Goal: Navigation & Orientation: Understand site structure

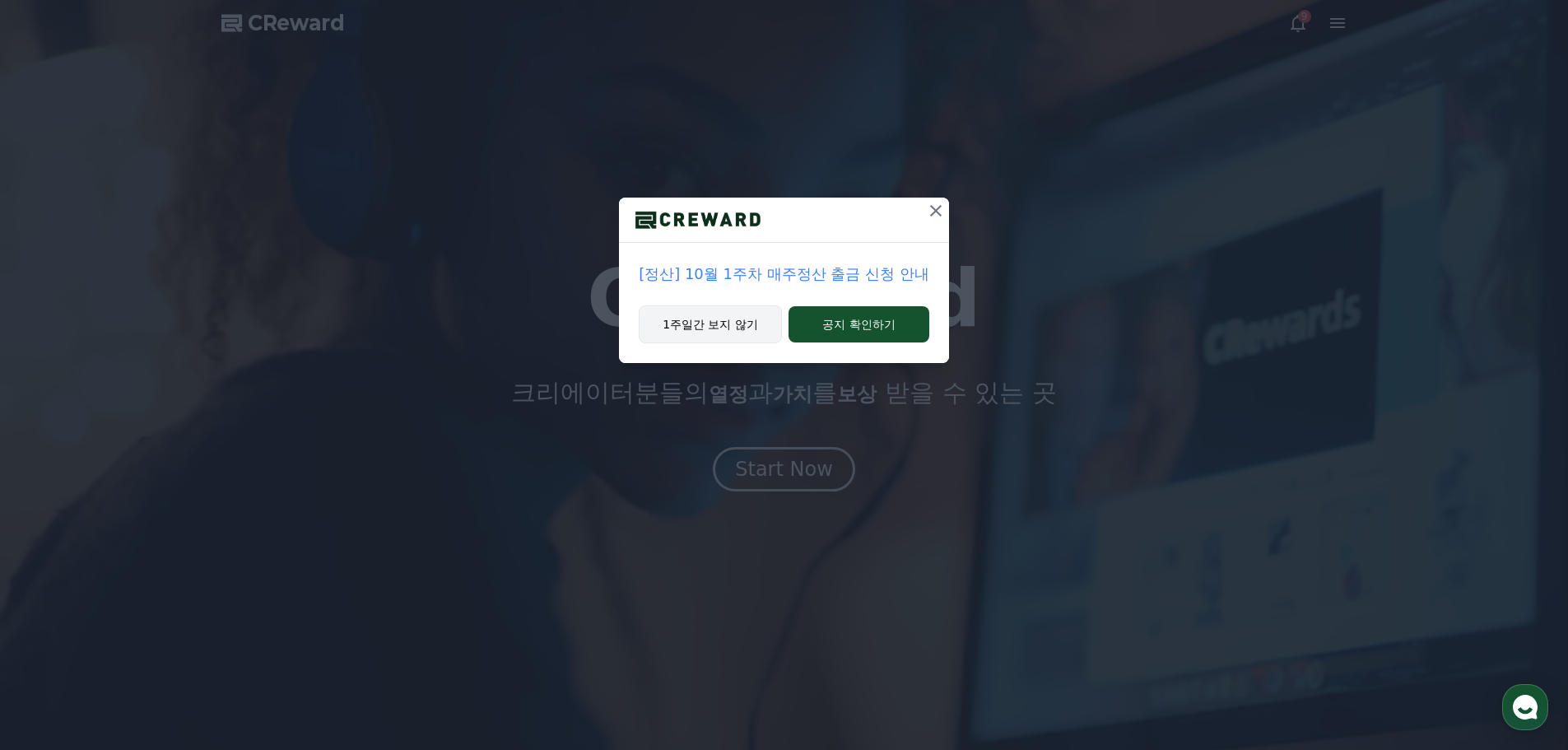
click at [688, 323] on button "1주일간 보지 않기" at bounding box center [710, 324] width 144 height 38
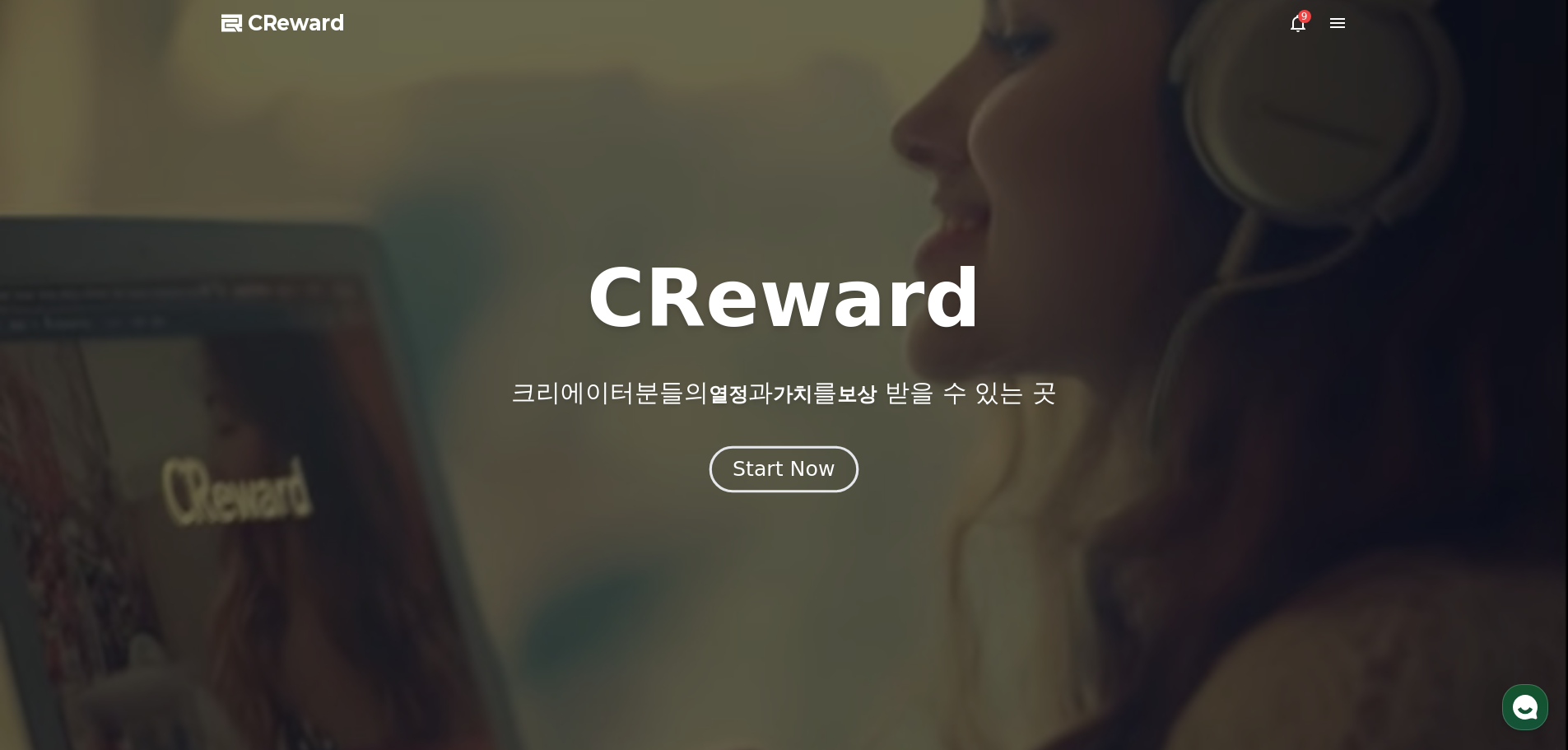
click at [756, 476] on div "Start Now" at bounding box center [784, 469] width 102 height 28
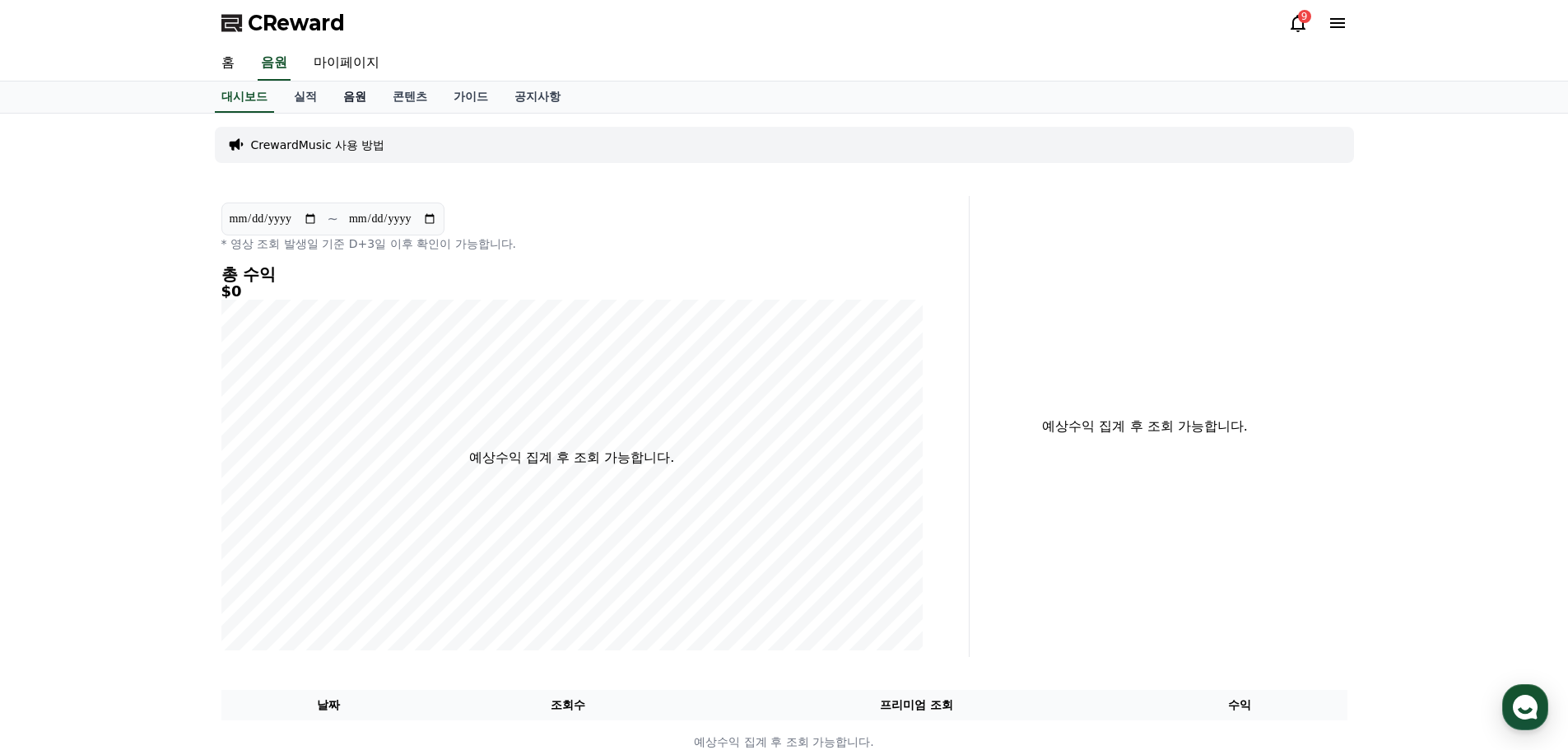
click at [353, 97] on link "음원" at bounding box center [355, 97] width 49 height 31
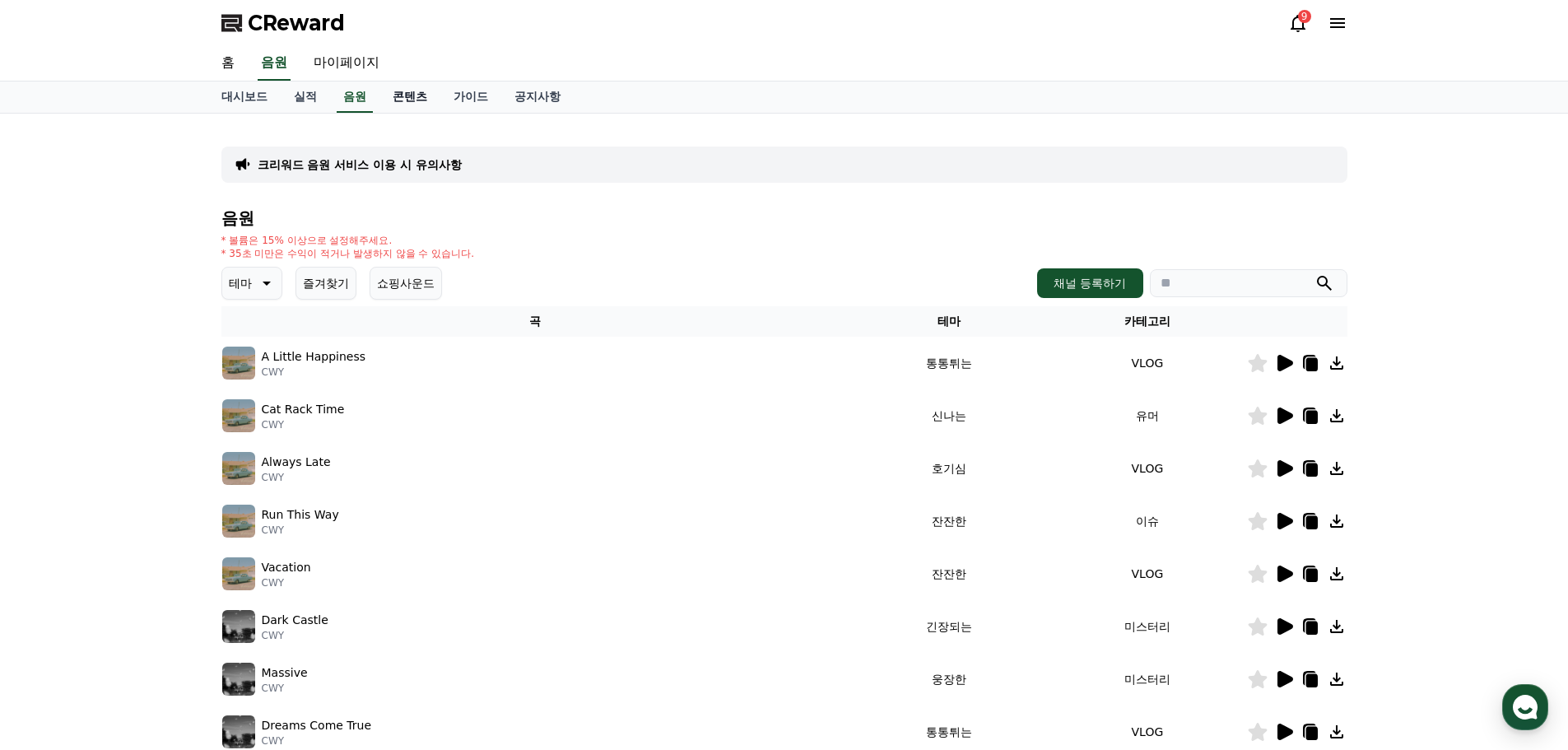
click at [413, 97] on link "콘텐츠" at bounding box center [410, 97] width 61 height 31
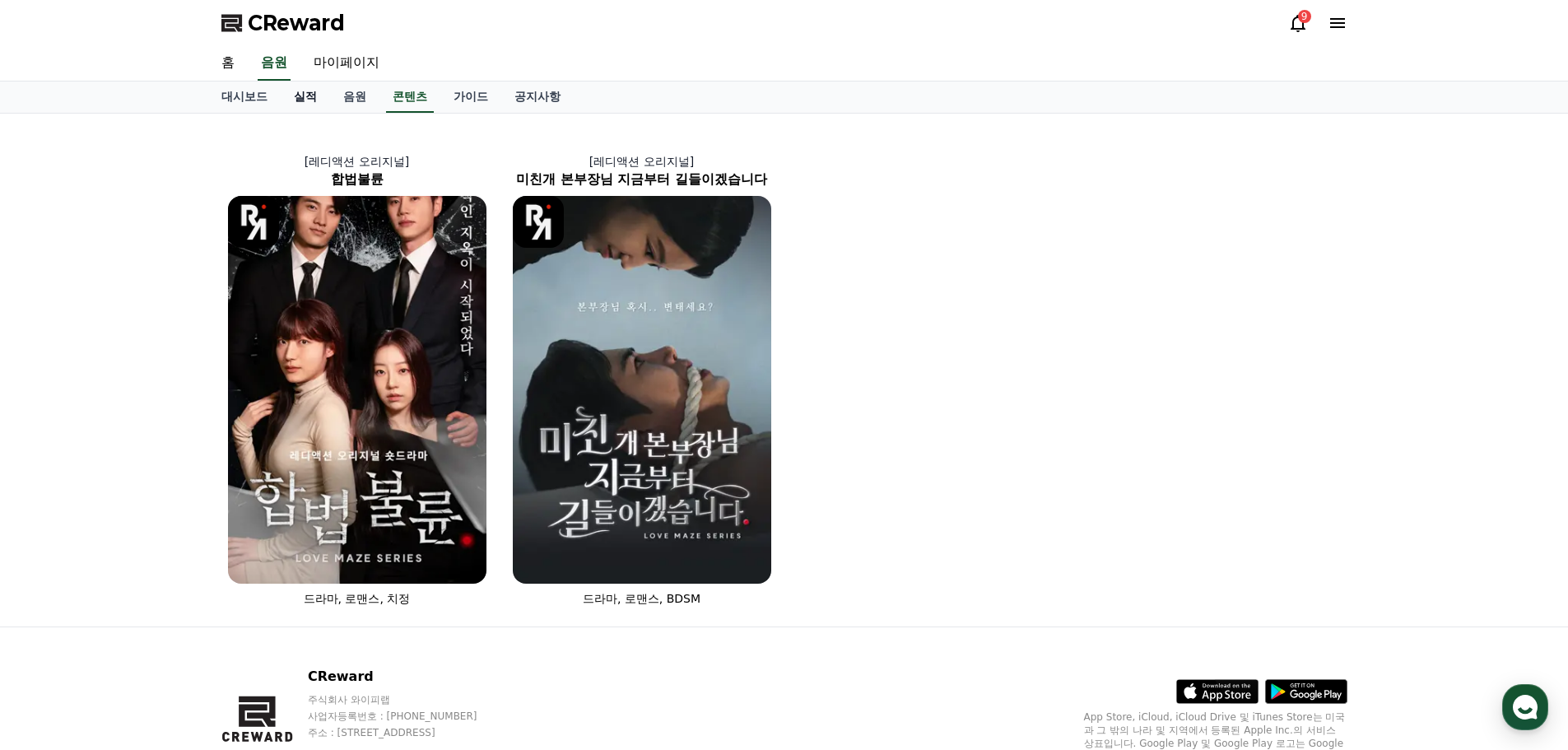
click at [308, 98] on link "실적" at bounding box center [306, 97] width 49 height 31
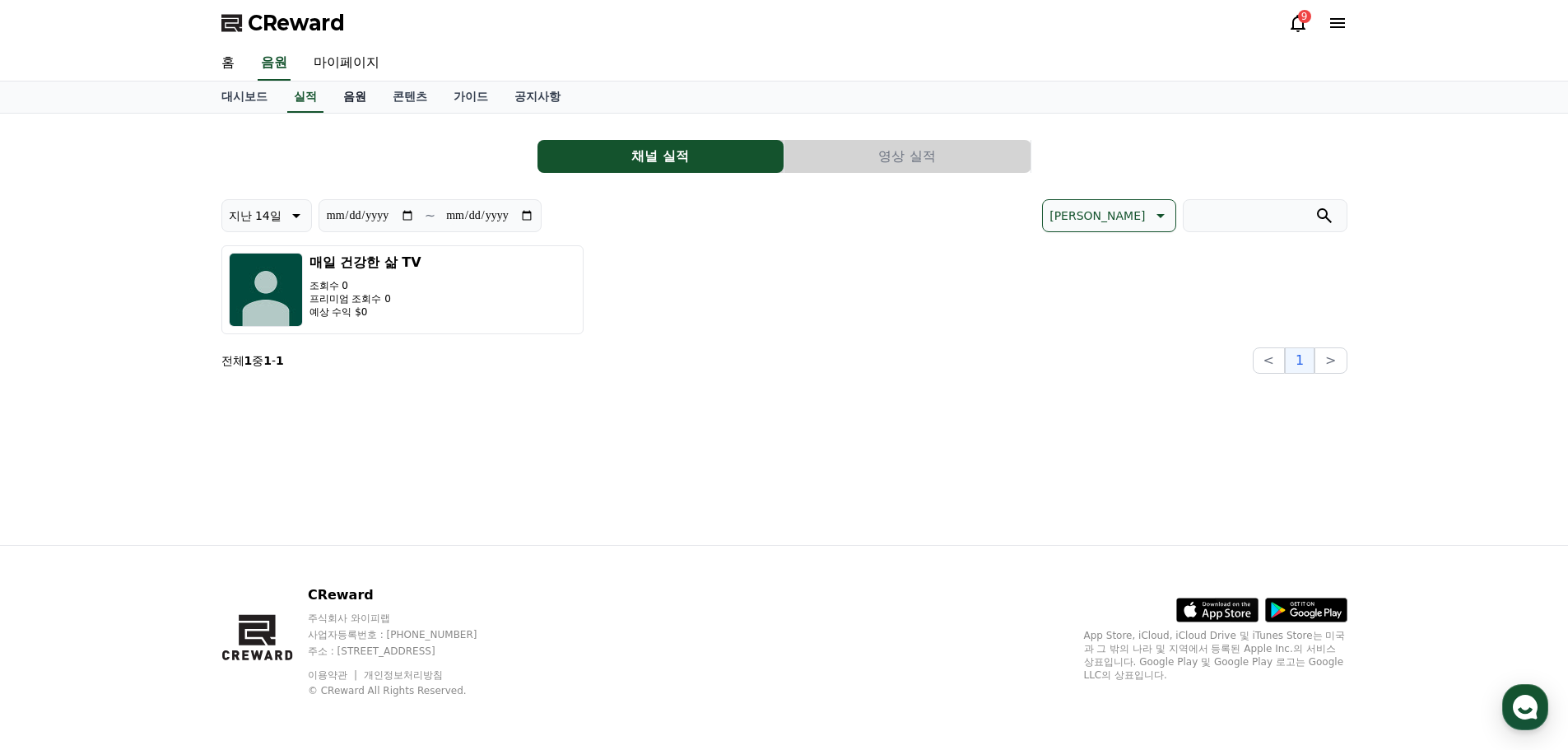
click at [358, 95] on link "음원" at bounding box center [355, 97] width 49 height 31
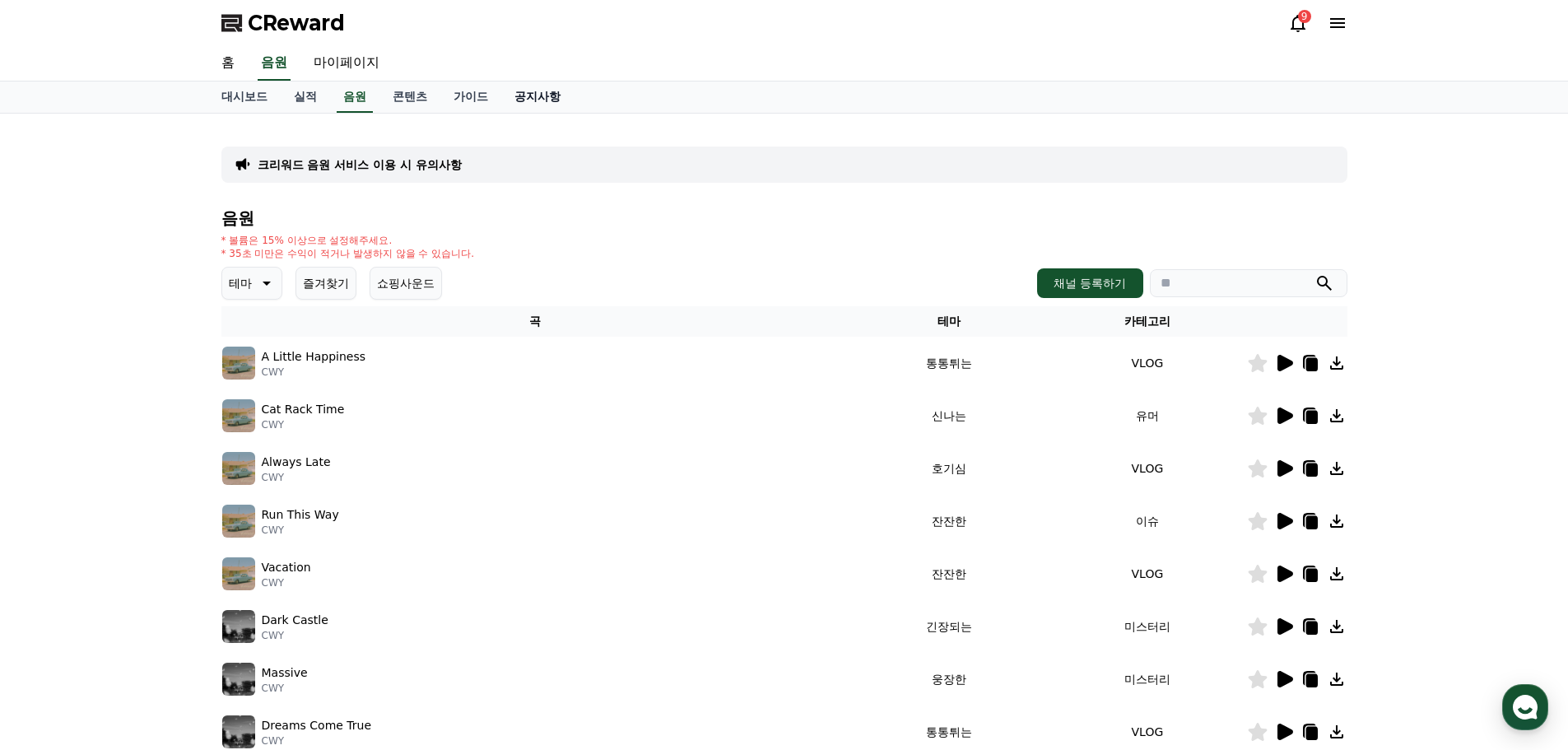
click at [541, 101] on link "공지사항" at bounding box center [537, 97] width 72 height 31
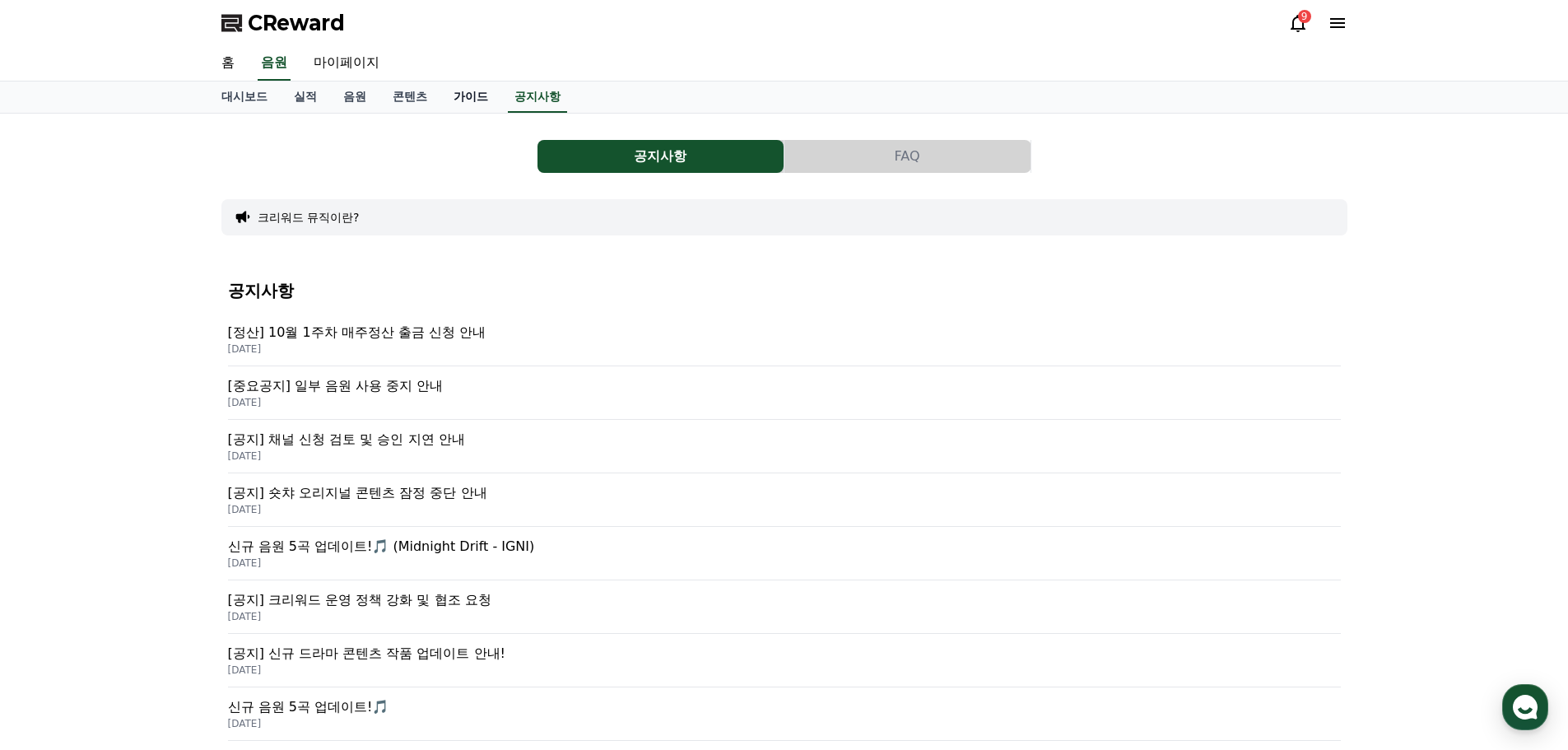
click at [464, 94] on link "가이드" at bounding box center [470, 97] width 61 height 31
